Goal: Information Seeking & Learning: Learn about a topic

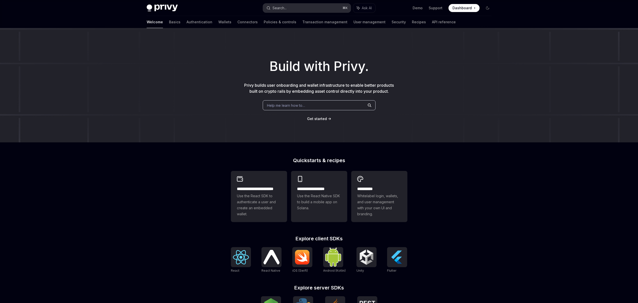
click at [307, 9] on button "Search... ⌘ K" at bounding box center [307, 8] width 88 height 9
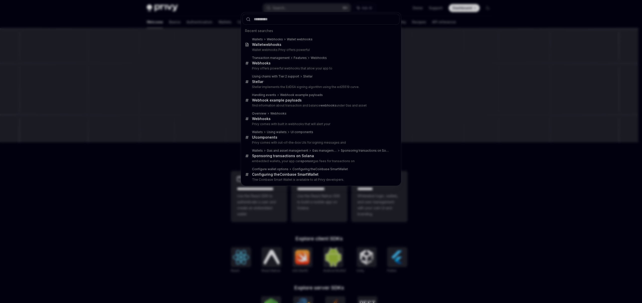
click at [217, 20] on div "Recent searches Wallets Webhooks Wallet webhooks Wallet webhooks Wallet webhook…" at bounding box center [321, 151] width 642 height 303
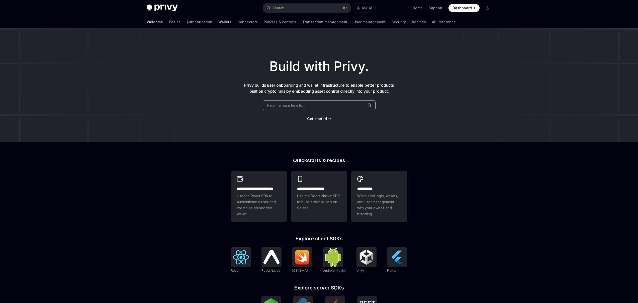
click at [218, 22] on link "Wallets" at bounding box center [224, 22] width 13 height 12
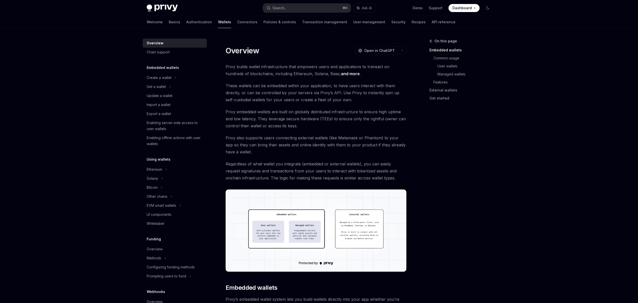
scroll to position [131, 0]
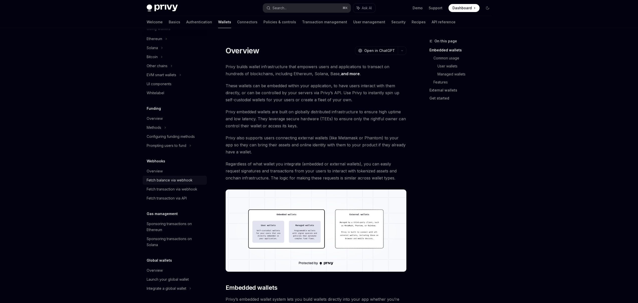
click at [177, 178] on div "Fetch balance via webhook" at bounding box center [170, 180] width 46 height 6
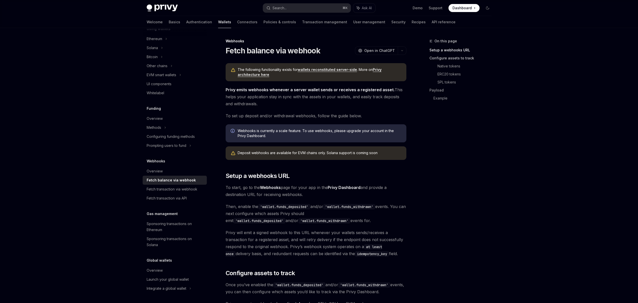
click at [444, 57] on link "Configure assets to track" at bounding box center [463, 58] width 66 height 8
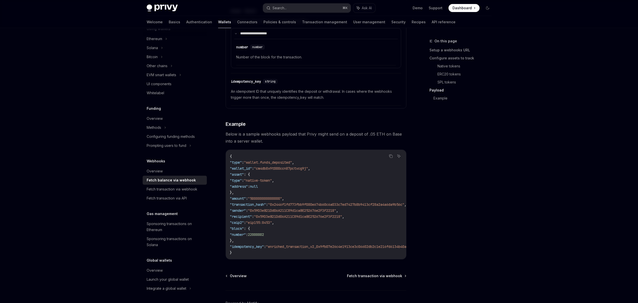
scroll to position [830, 0]
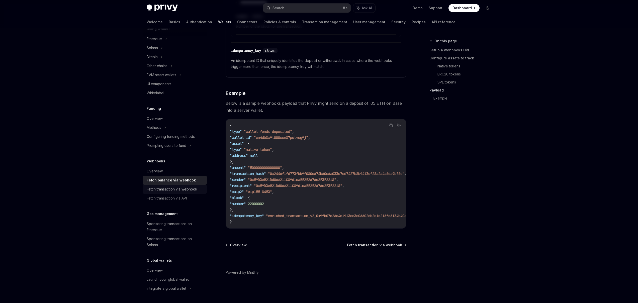
click at [170, 189] on div "Fetch transaction via webhook" at bounding box center [172, 189] width 51 height 6
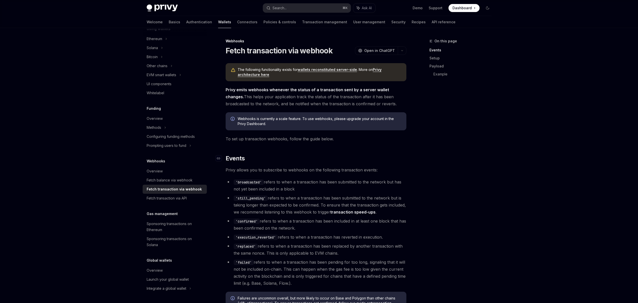
click at [367, 158] on h2 "​ Events" at bounding box center [316, 159] width 181 height 8
click at [172, 191] on div "Fetch transaction via webhook" at bounding box center [174, 189] width 55 height 6
click at [173, 180] on div "Fetch balance via webhook" at bounding box center [170, 180] width 46 height 6
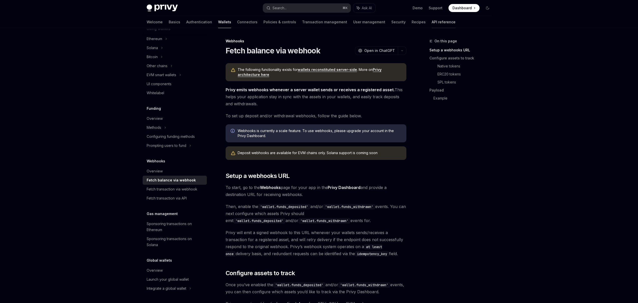
click at [432, 21] on link "API reference" at bounding box center [444, 22] width 24 height 12
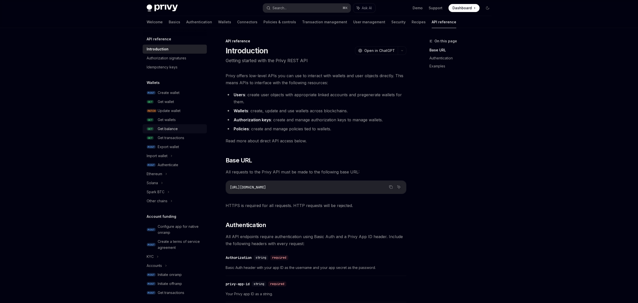
click at [168, 125] on link "GET Get balance" at bounding box center [175, 128] width 64 height 9
type textarea "*"
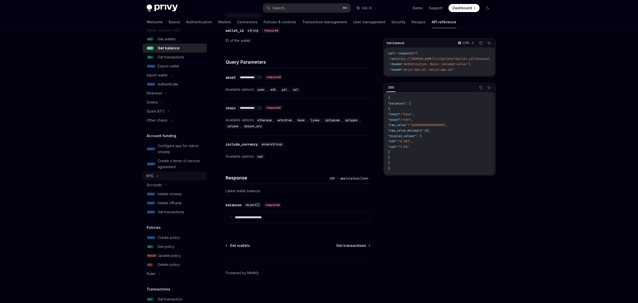
scroll to position [111, 0]
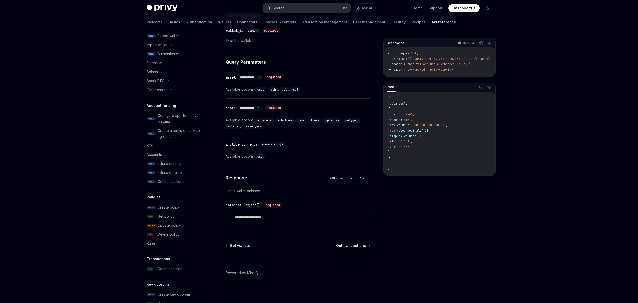
click at [285, 9] on div "Search..." at bounding box center [280, 8] width 14 height 6
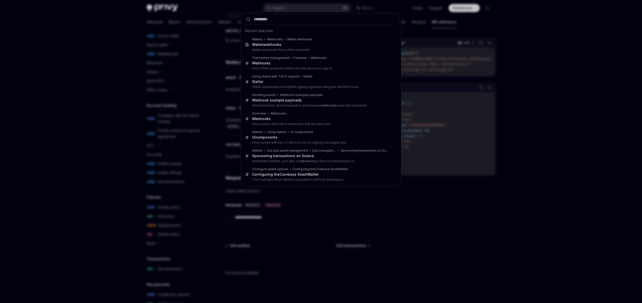
click at [285, 10] on div "Recent searches Wallets Webhooks Wallet webhooks Wallet webhooks Wallet webhook…" at bounding box center [321, 151] width 642 height 303
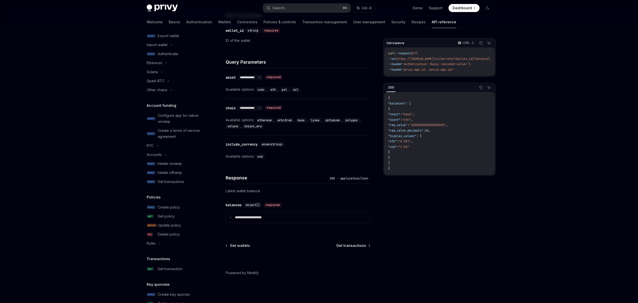
click at [285, 10] on div "Search..." at bounding box center [280, 8] width 14 height 6
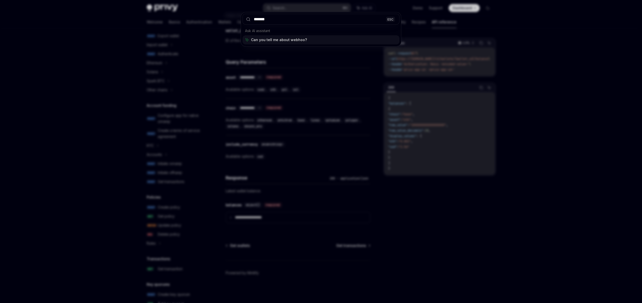
type input "********"
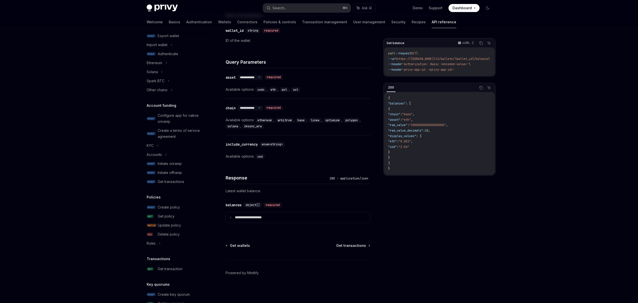
type textarea "*"
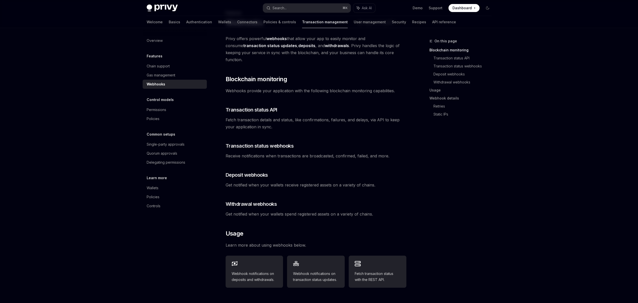
click at [282, 127] on div "Privy offers powerful webhooks that allow your app to easily monitor and consum…" at bounding box center [316, 233] width 181 height 397
click at [284, 9] on div "Search..." at bounding box center [280, 8] width 14 height 6
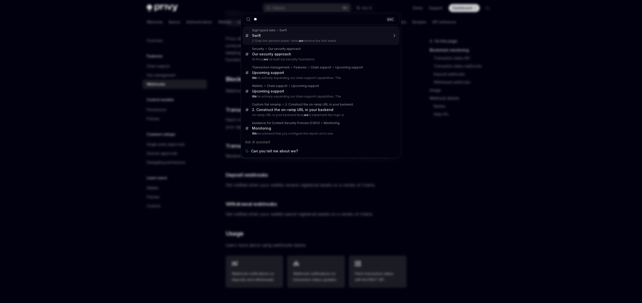
type input "***"
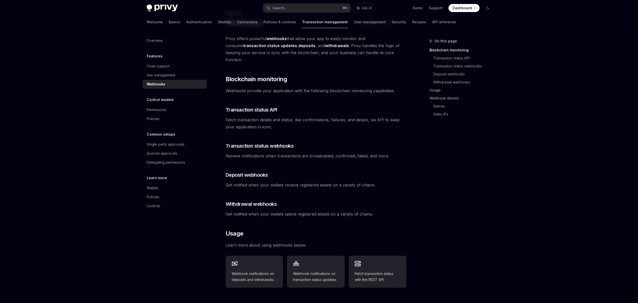
scroll to position [131, 0]
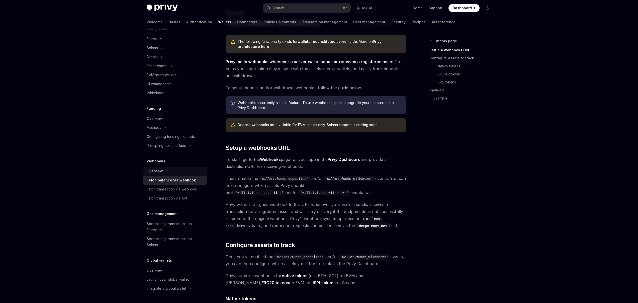
click at [160, 171] on div "Overview" at bounding box center [155, 171] width 16 height 6
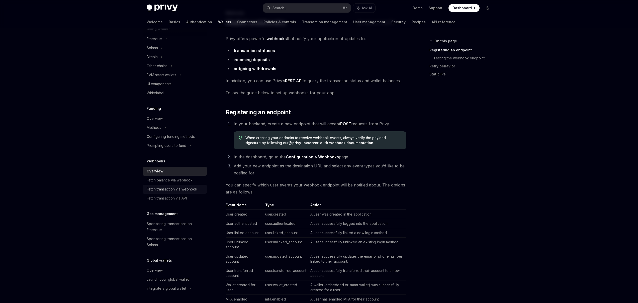
drag, startPoint x: 183, startPoint y: 188, endPoint x: 188, endPoint y: 189, distance: 5.5
click at [183, 188] on div "Fetch transaction via webhook" at bounding box center [172, 189] width 51 height 6
type textarea "*"
